Goal: Task Accomplishment & Management: Manage account settings

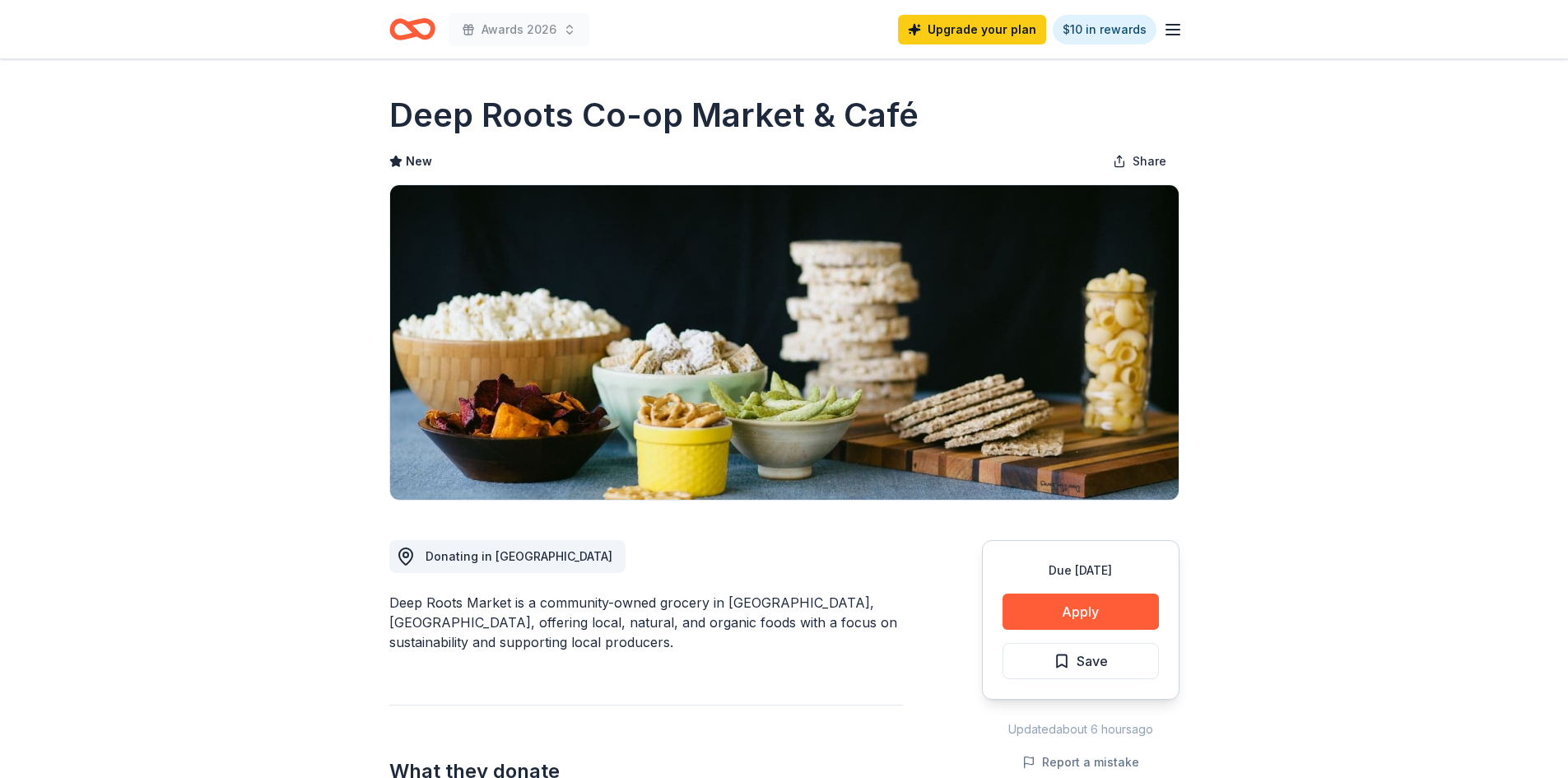
click at [1182, 31] on div "Awards 2026 Upgrade your plan $10 in rewards" at bounding box center [784, 29] width 842 height 58
click at [1167, 27] on icon "button" at bounding box center [1172, 29] width 19 height 19
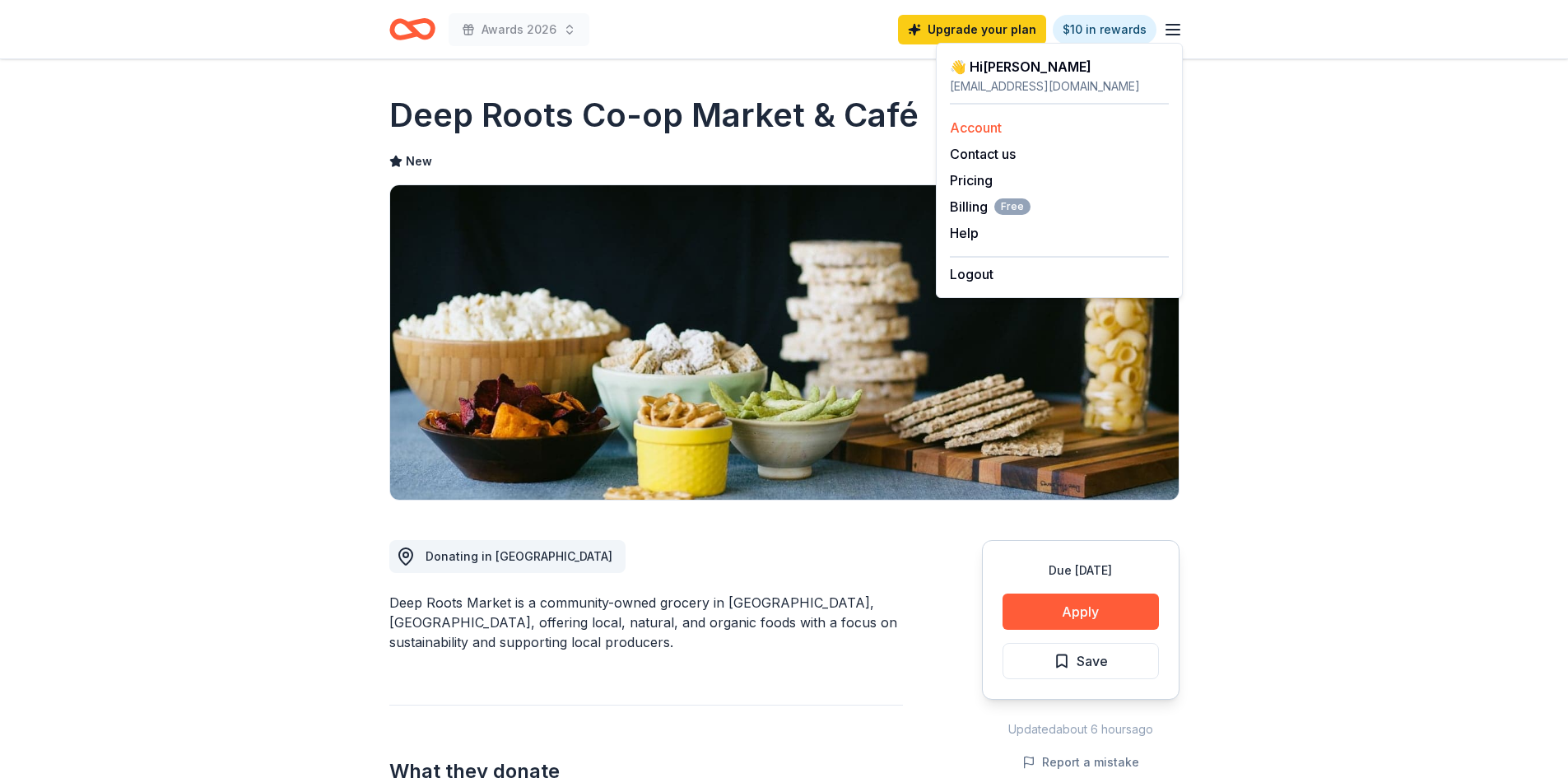
click at [960, 120] on link "Account" at bounding box center [975, 127] width 52 height 16
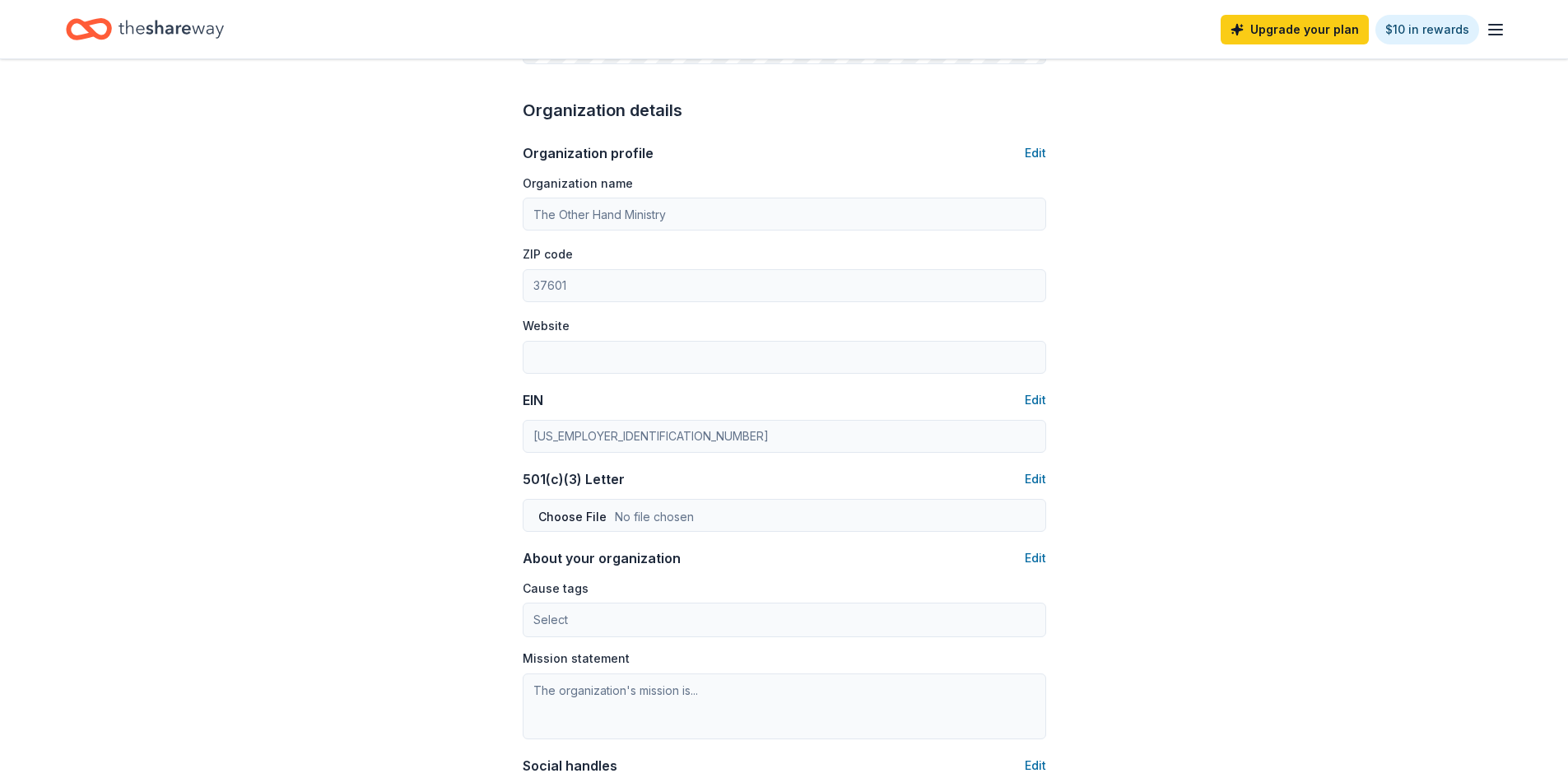
scroll to position [494, 0]
click at [1032, 151] on button "Edit" at bounding box center [1035, 151] width 21 height 19
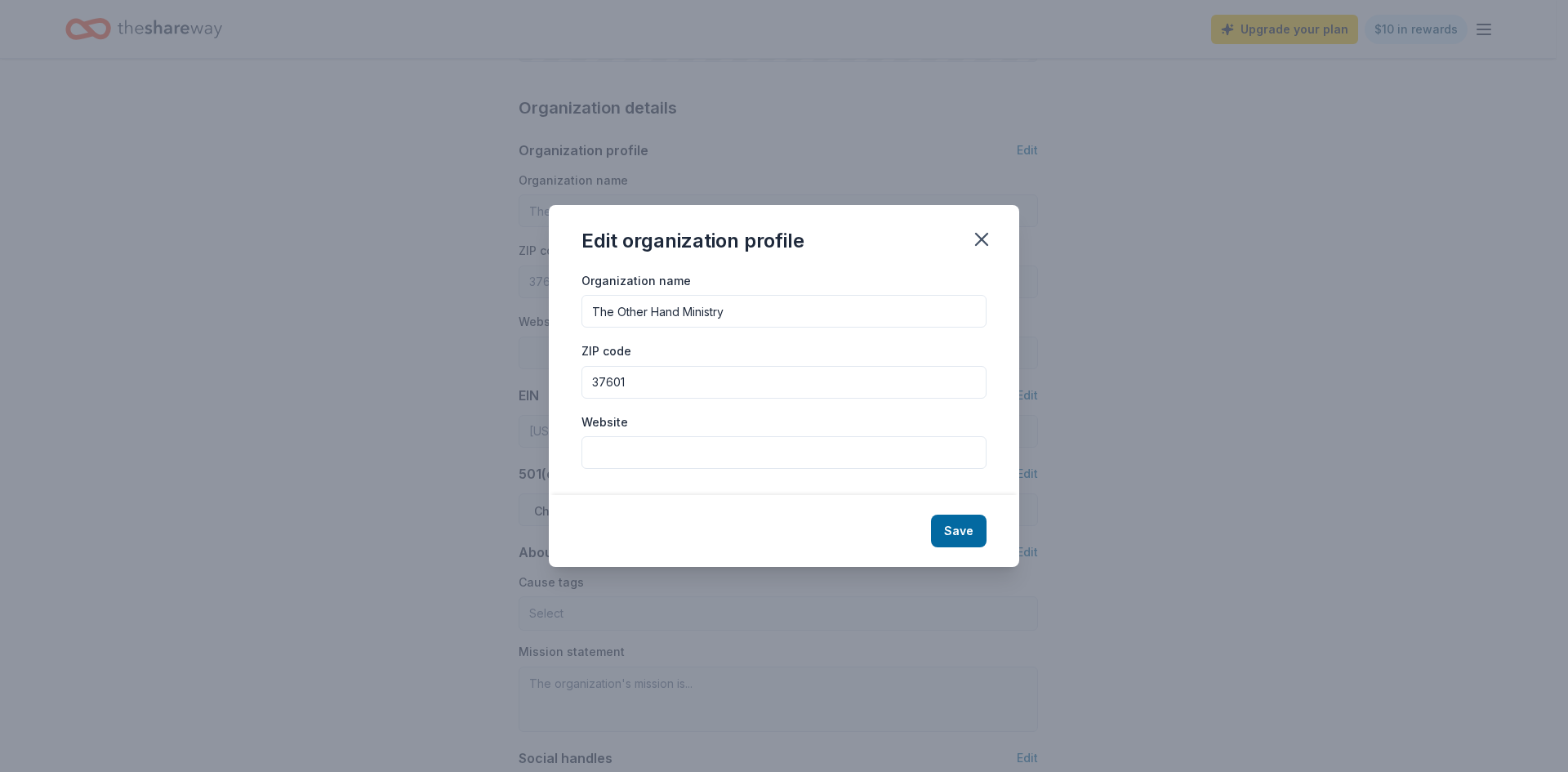
drag, startPoint x: 753, startPoint y: 305, endPoint x: 504, endPoint y: 316, distance: 249.2
click at [504, 316] on div "Edit organization profile Organization name The Other Hand Ministry ZIP code 37…" at bounding box center [784, 386] width 1568 height 772
click at [649, 307] on input "Volunteer Outreach" at bounding box center [784, 310] width 405 height 33
click at [782, 306] on input "Volunteer Valley Outreach" at bounding box center [784, 310] width 405 height 33
type input "Volunteer Valley Outreach Inc"
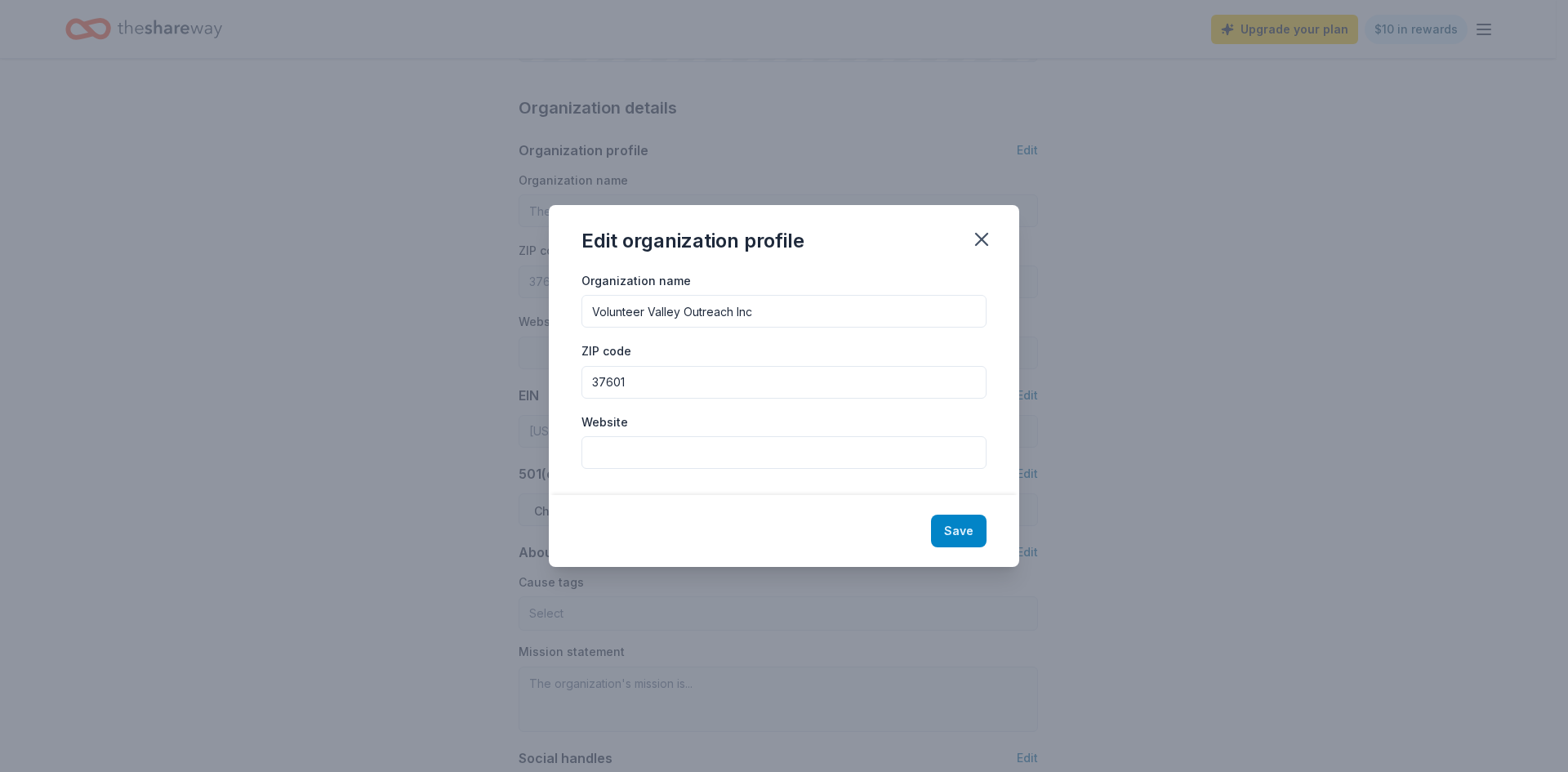
click at [953, 535] on button "Save" at bounding box center [959, 530] width 55 height 33
type input "Volunteer Valley Outreach Inc"
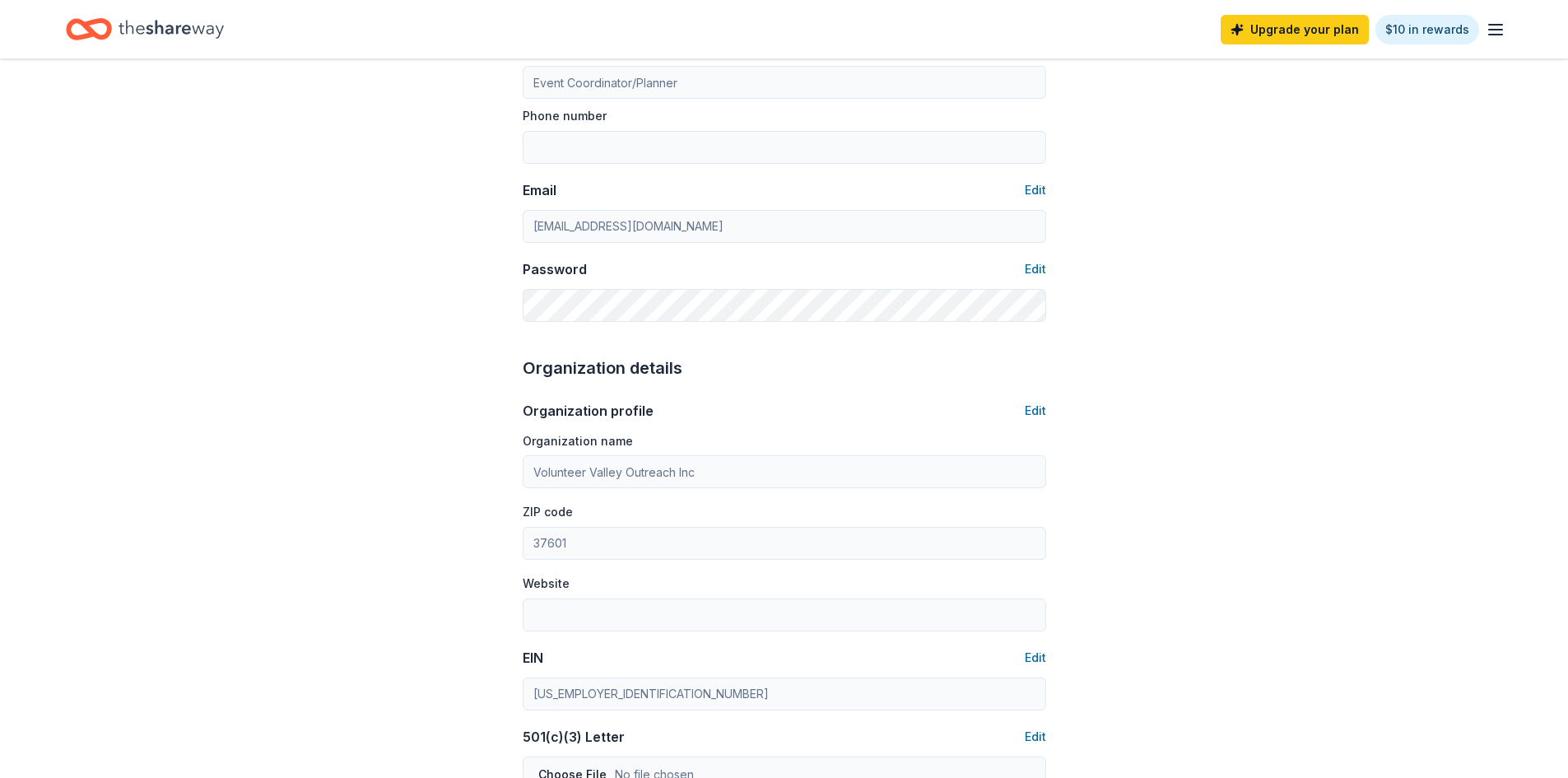
scroll to position [0, 0]
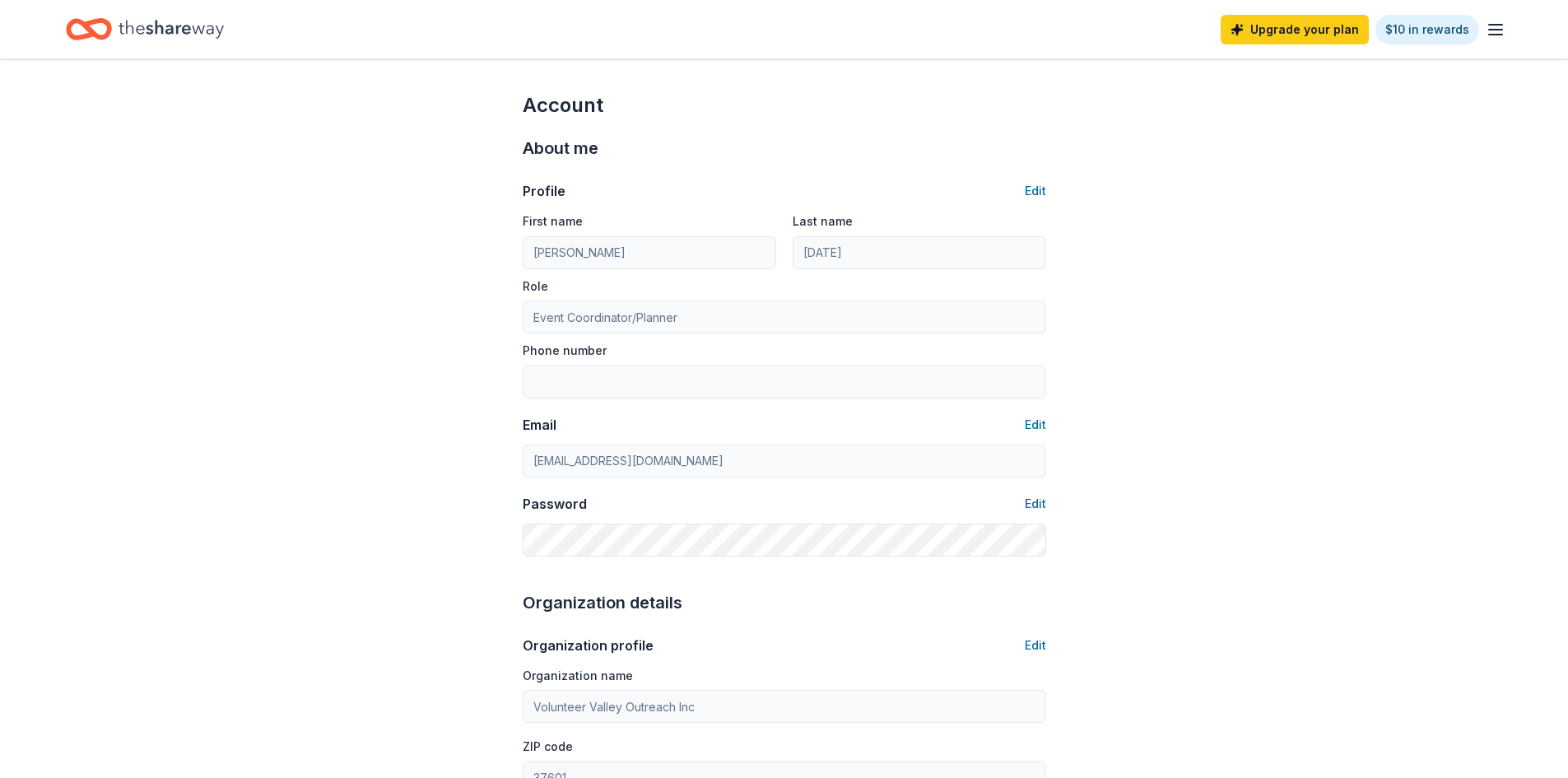
click at [1491, 32] on icon "button" at bounding box center [1494, 29] width 19 height 19
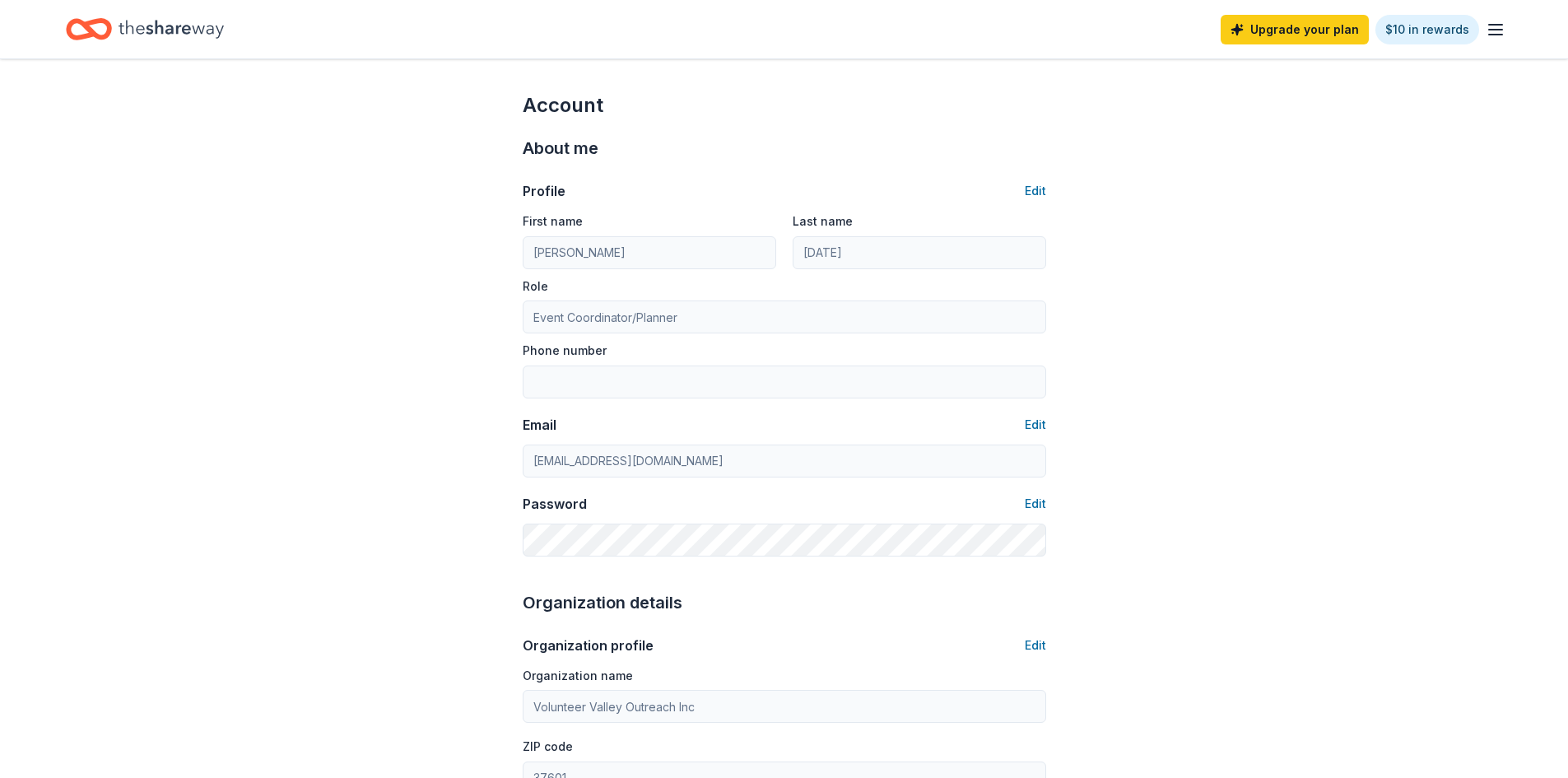
click at [1513, 32] on div "Upgrade your plan $10 in rewards" at bounding box center [784, 29] width 1568 height 58
click at [1501, 30] on line "button" at bounding box center [1495, 30] width 14 height 0
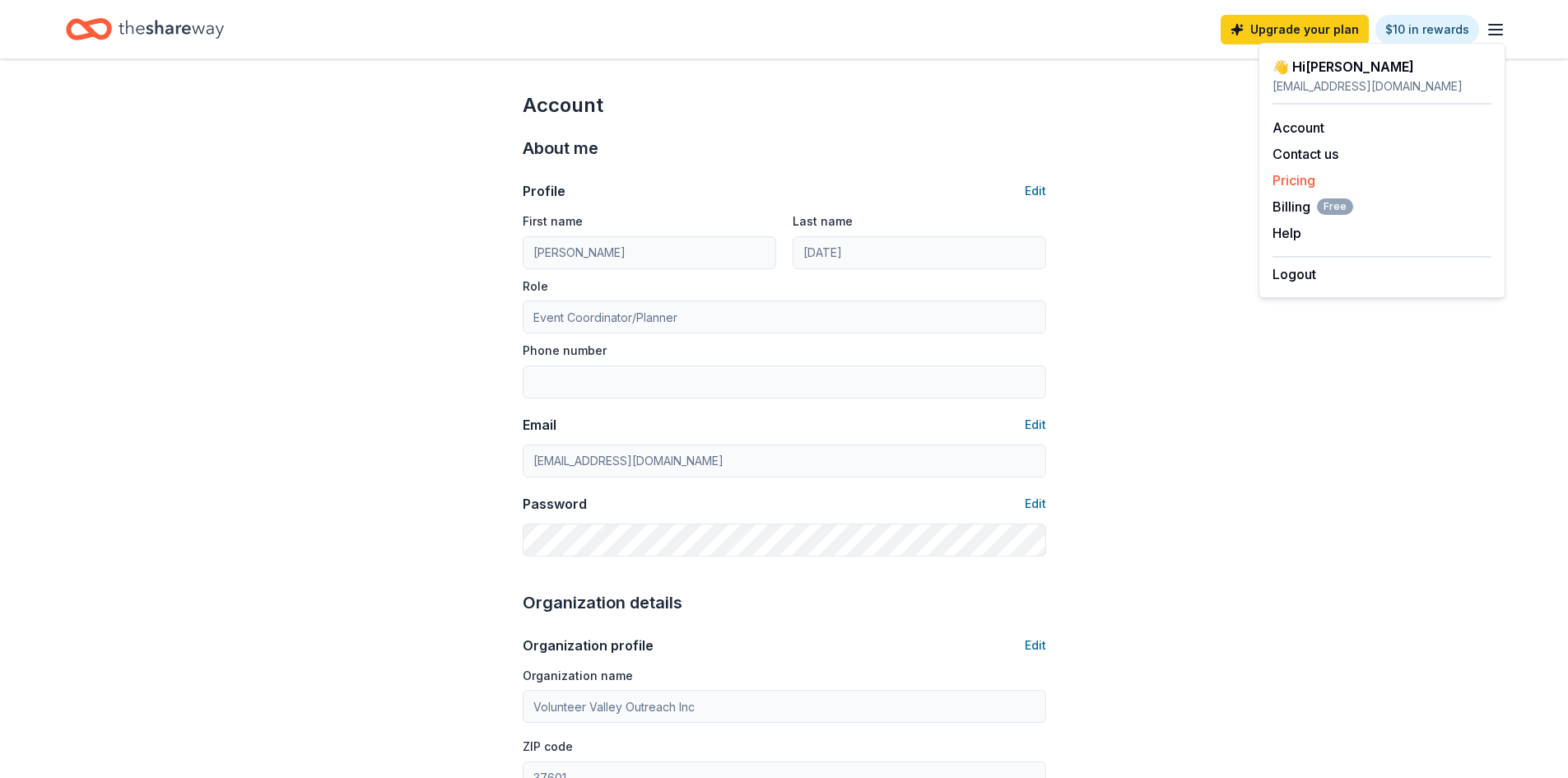
click at [1308, 173] on link "Pricing" at bounding box center [1293, 179] width 43 height 16
